Goal: Transaction & Acquisition: Book appointment/travel/reservation

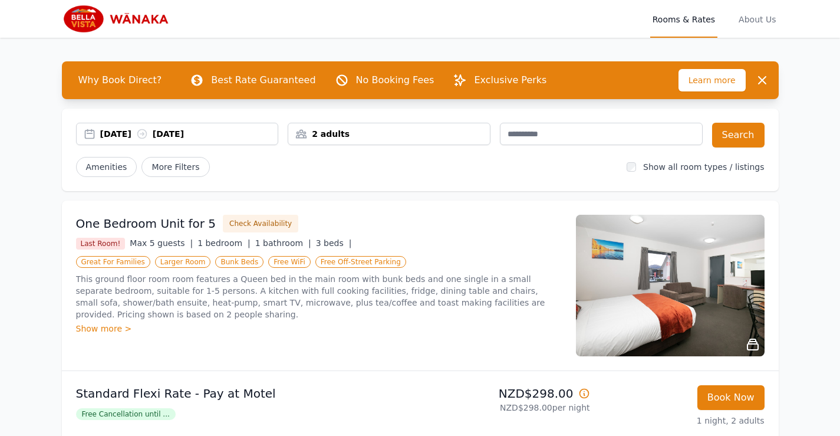
click at [140, 131] on div "[DATE] [DATE]" at bounding box center [189, 134] width 178 height 12
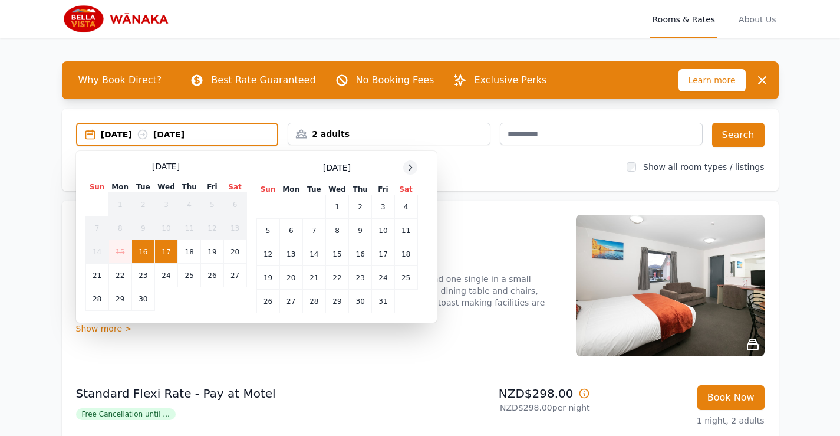
click at [409, 166] on icon at bounding box center [410, 167] width 9 height 9
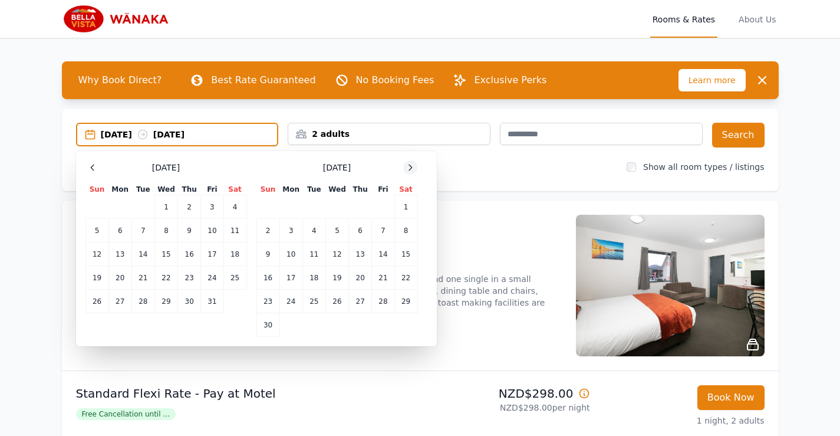
click at [409, 166] on icon at bounding box center [410, 167] width 9 height 9
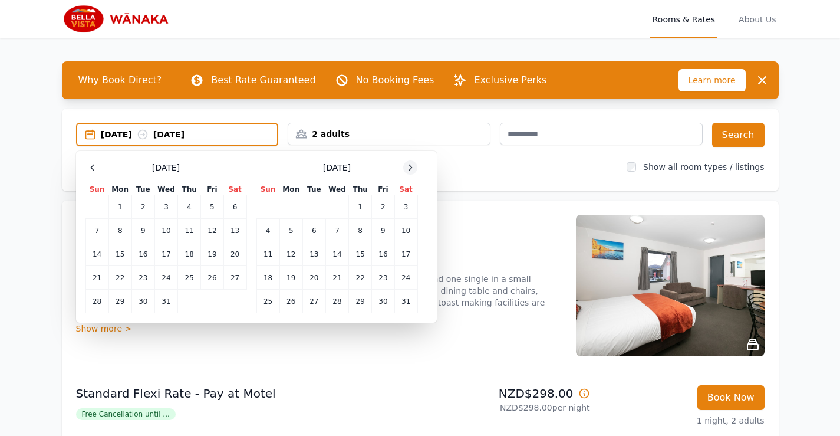
click at [409, 166] on icon at bounding box center [410, 167] width 9 height 9
click at [316, 203] on td "3" at bounding box center [313, 207] width 23 height 24
click at [334, 205] on td "4" at bounding box center [336, 207] width 23 height 24
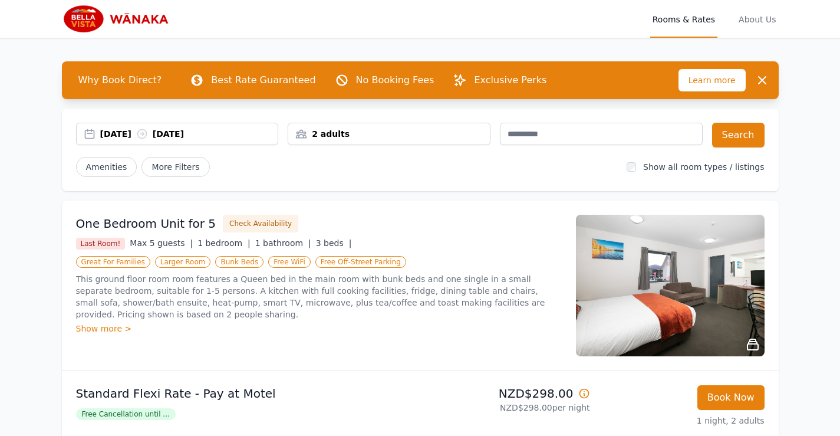
click at [453, 136] on div "2 adults" at bounding box center [389, 134] width 202 height 12
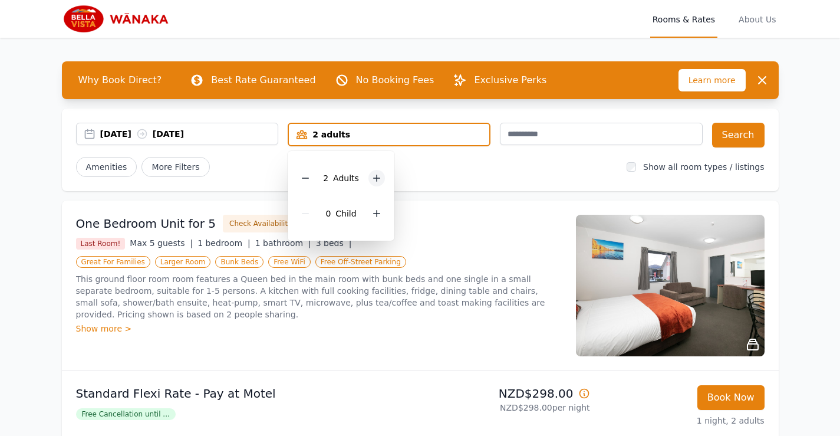
click at [379, 179] on icon at bounding box center [376, 177] width 9 height 9
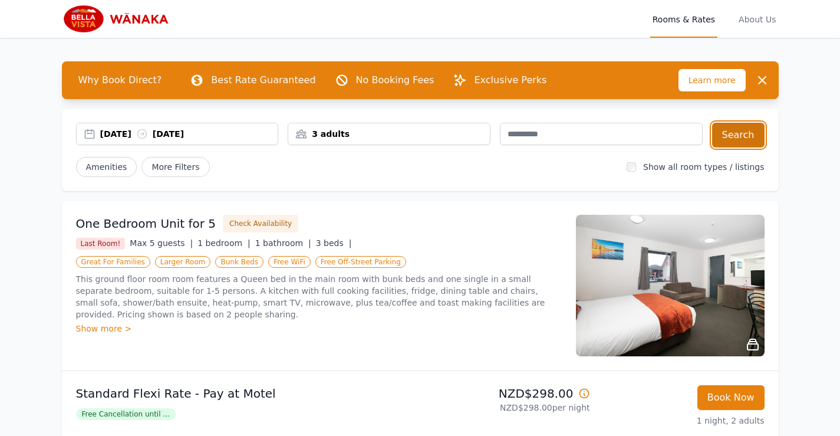
click at [744, 136] on button "Search" at bounding box center [738, 135] width 52 height 25
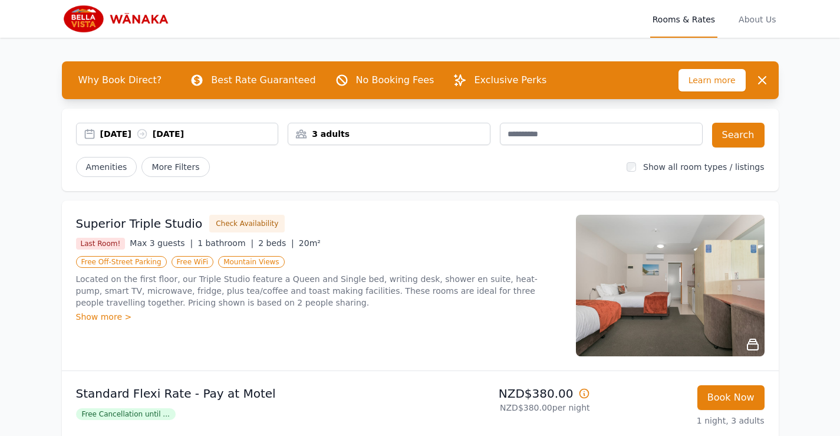
click at [688, 304] on img at bounding box center [670, 285] width 189 height 141
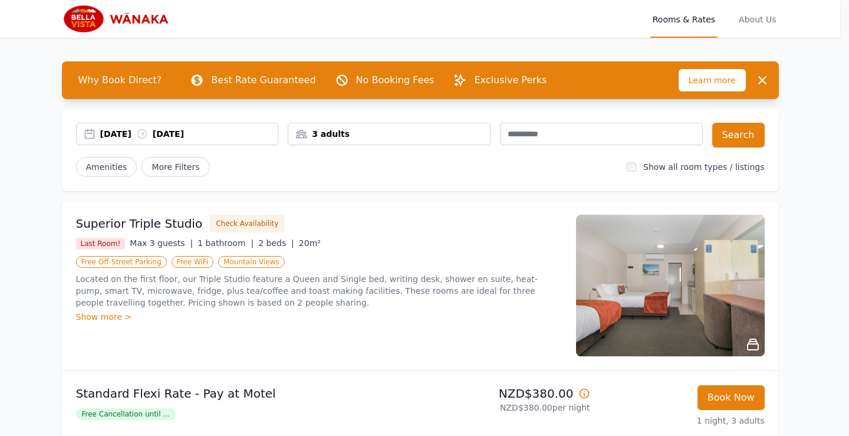
click at [688, 304] on img at bounding box center [424, 241] width 589 height 392
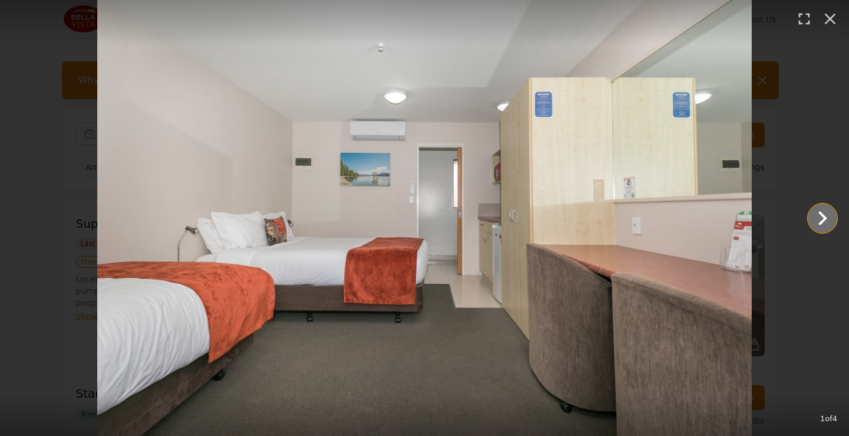
click at [834, 220] on icon "Show slide 2 of 4" at bounding box center [822, 218] width 28 height 28
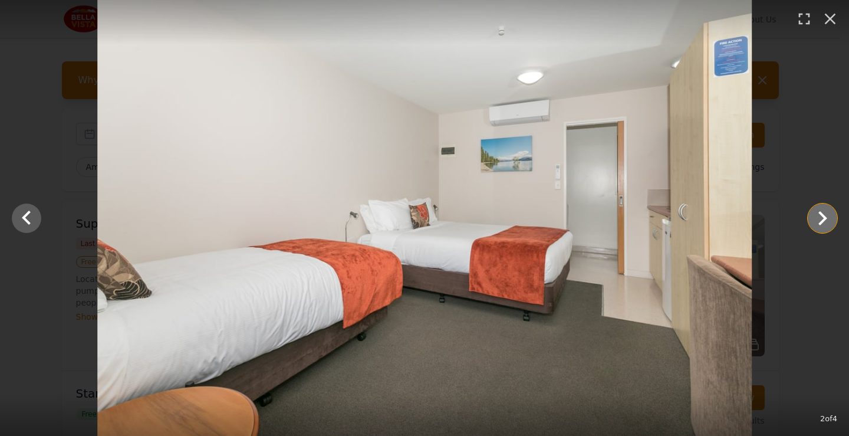
click at [834, 220] on icon "Show slide 3 of 4" at bounding box center [822, 218] width 28 height 28
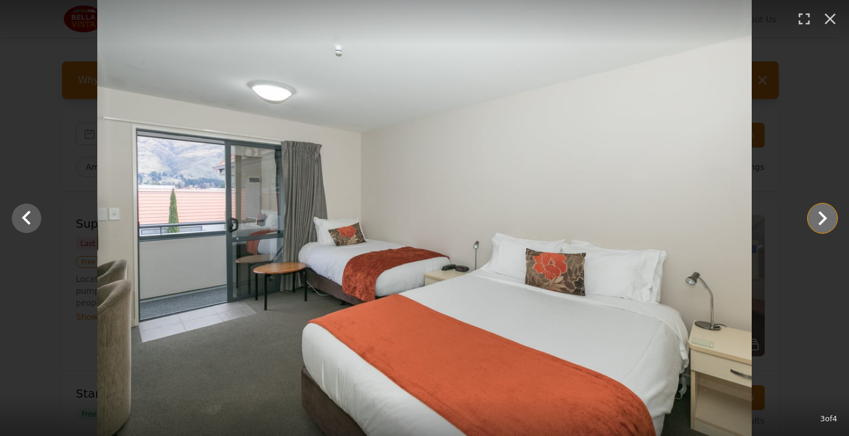
click at [832, 220] on icon "Show slide 4 of 4" at bounding box center [822, 218] width 28 height 28
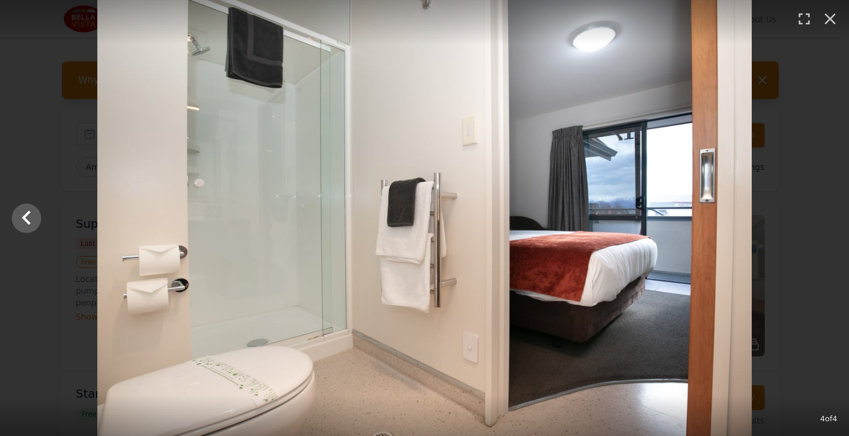
click at [832, 220] on div at bounding box center [424, 218] width 849 height 436
